Goal: Task Accomplishment & Management: Complete application form

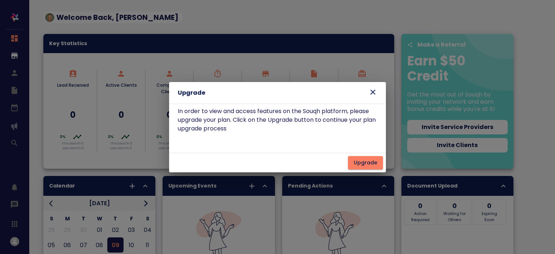
click at [373, 92] on icon at bounding box center [372, 92] width 5 height 5
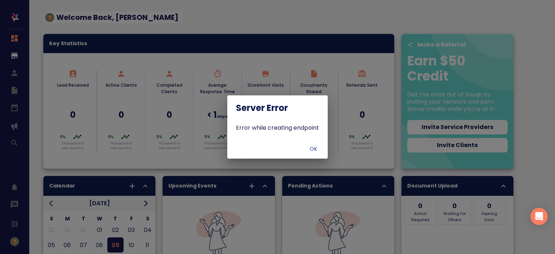
click at [315, 153] on button "OK" at bounding box center [312, 148] width 23 height 13
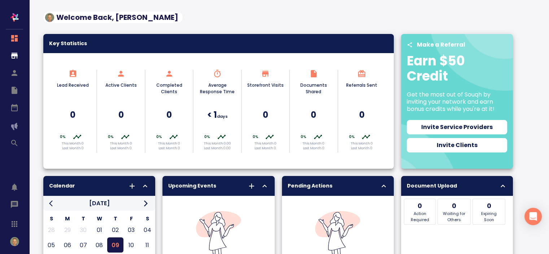
click at [7, 243] on button "button" at bounding box center [15, 242] width 18 height 18
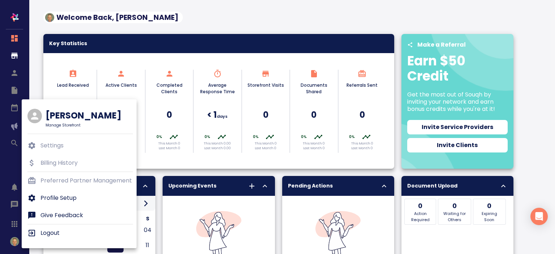
click at [54, 196] on p "Profile Setup" at bounding box center [58, 198] width 36 height 9
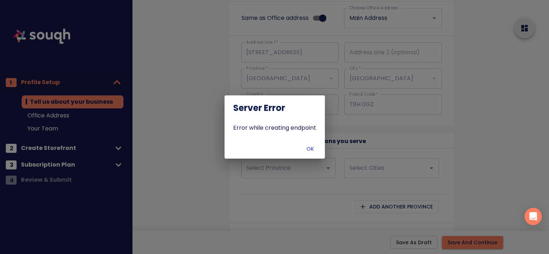
scroll to position [603, 0]
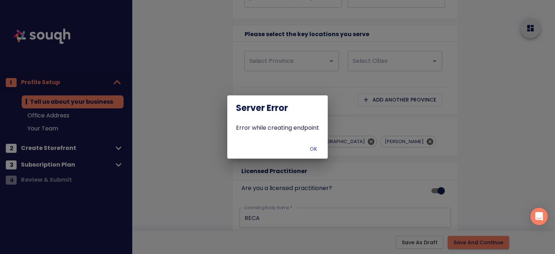
click at [309, 150] on span "OK" at bounding box center [312, 148] width 17 height 9
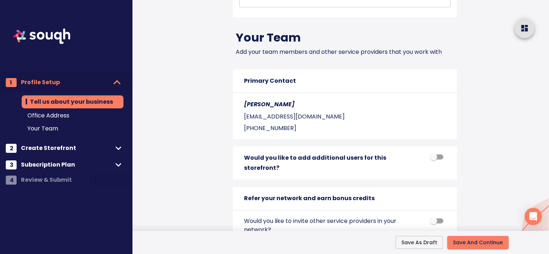
scroll to position [880, 0]
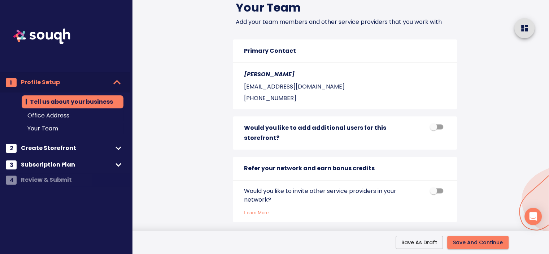
click at [64, 165] on span "Subscription Plan" at bounding box center [67, 165] width 92 height 10
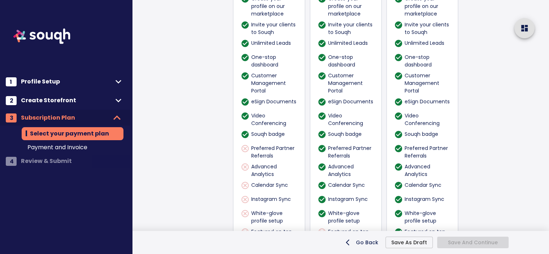
scroll to position [621, 0]
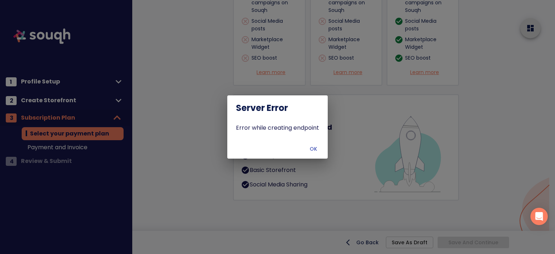
click at [316, 150] on span "OK" at bounding box center [312, 148] width 17 height 9
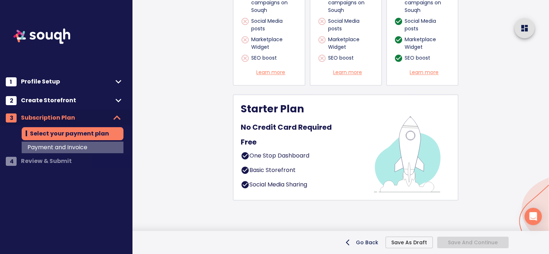
click at [96, 147] on span "Payment and Invoice" at bounding box center [72, 147] width 90 height 9
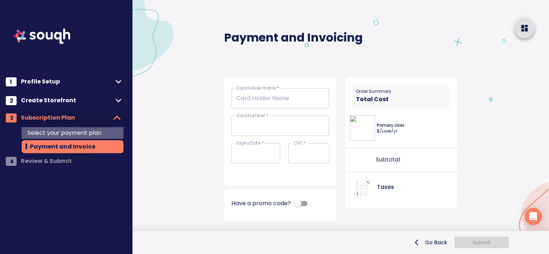
click at [82, 127] on div "Select your payment plan" at bounding box center [73, 133] width 102 height 12
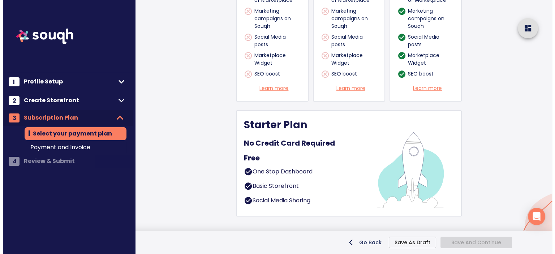
scroll to position [621, 0]
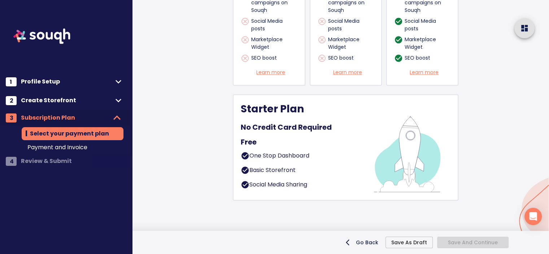
click at [368, 152] on img at bounding box center [406, 147] width 87 height 90
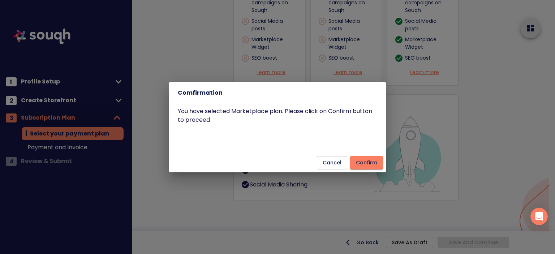
click at [370, 159] on span "Confirm" at bounding box center [366, 162] width 21 height 9
click at [372, 165] on span "Confirm" at bounding box center [366, 162] width 21 height 9
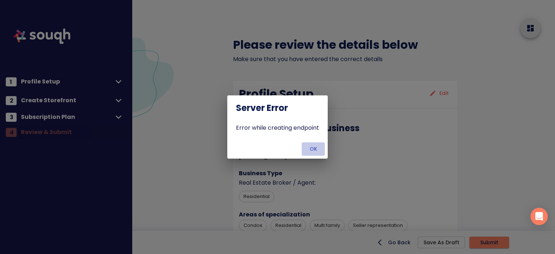
click at [316, 146] on span "OK" at bounding box center [312, 148] width 17 height 9
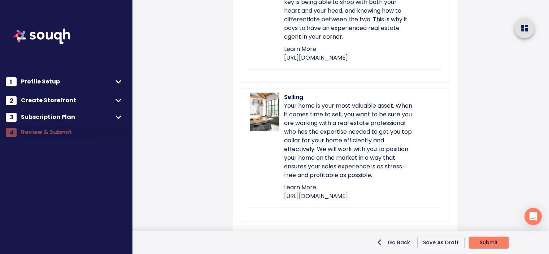
scroll to position [1727, 0]
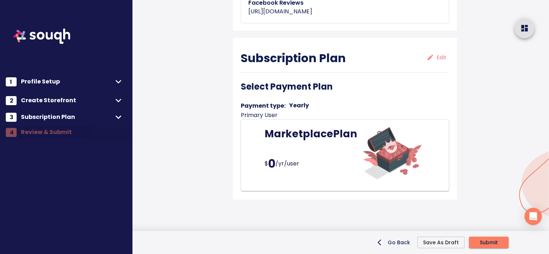
click at [489, 244] on span "Submit" at bounding box center [489, 242] width 18 height 9
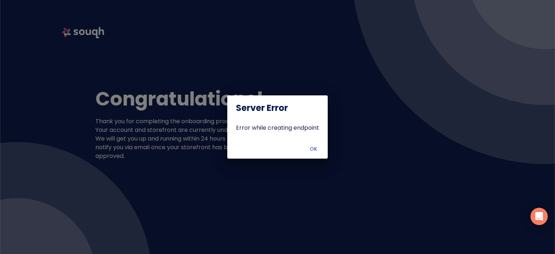
click at [316, 153] on span "OK" at bounding box center [312, 148] width 17 height 9
